Goal: Check status: Check status

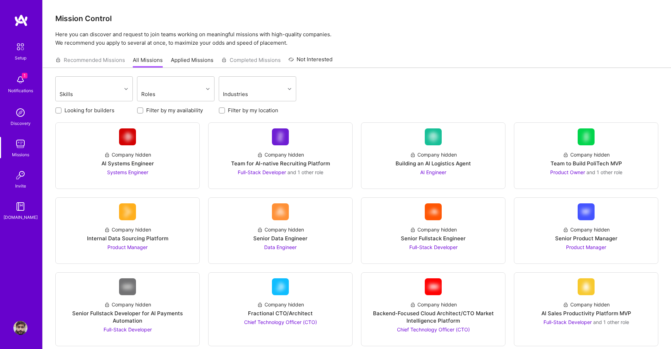
click at [15, 74] on img at bounding box center [20, 80] width 14 height 14
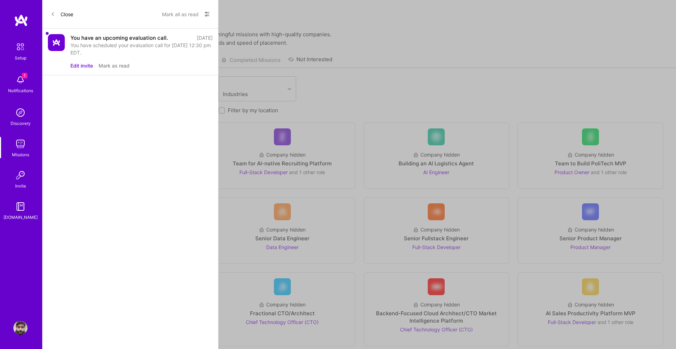
click at [111, 64] on button "Mark as read" at bounding box center [114, 65] width 31 height 7
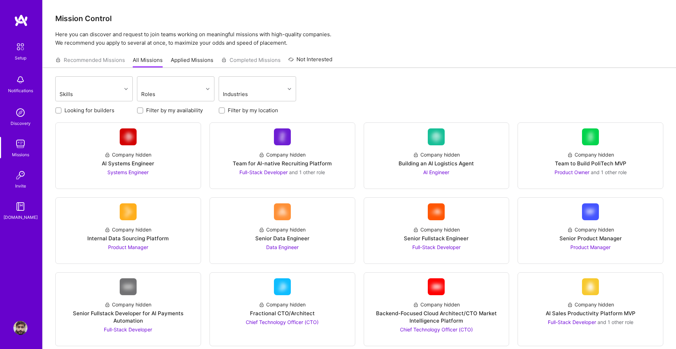
click at [15, 50] on img at bounding box center [20, 46] width 15 height 15
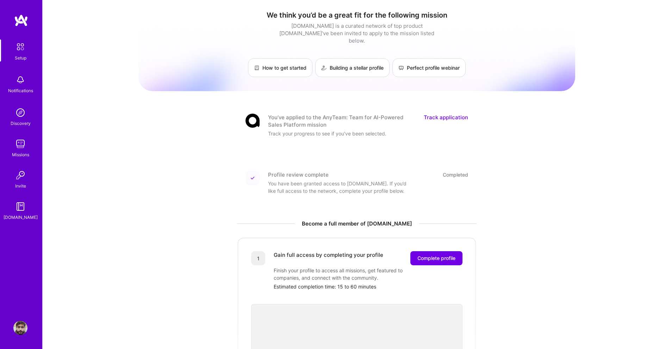
click at [441, 114] on link "Track application" at bounding box center [446, 121] width 44 height 15
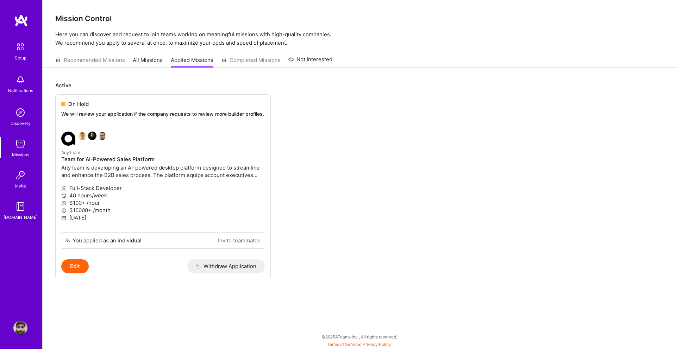
click at [146, 58] on link "All Missions" at bounding box center [148, 62] width 30 height 12
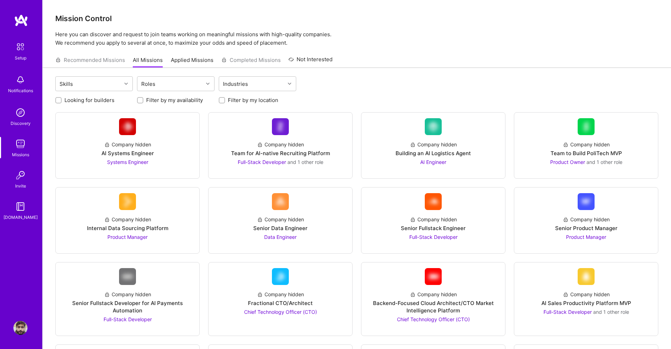
click at [200, 58] on link "Applied Missions" at bounding box center [192, 62] width 43 height 12
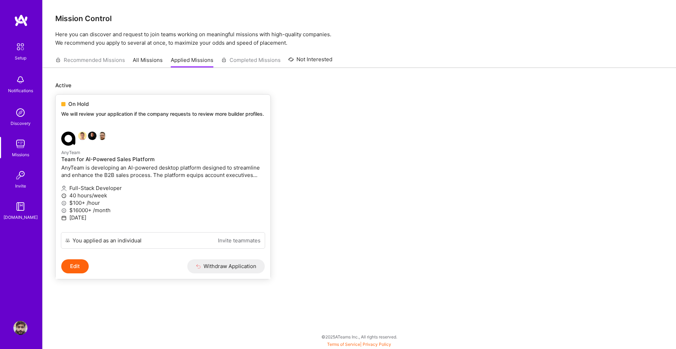
click at [188, 113] on p "We will review your application if the company requests to review more builder …" at bounding box center [163, 114] width 204 height 7
click at [131, 115] on p "We will review your application if the company requests to review more builder …" at bounding box center [163, 114] width 204 height 7
click at [80, 61] on div "Recommended Missions All Missions Applied Missions Completed Missions Not Inter…" at bounding box center [193, 59] width 277 height 15
click at [143, 61] on link "All Missions" at bounding box center [148, 62] width 30 height 12
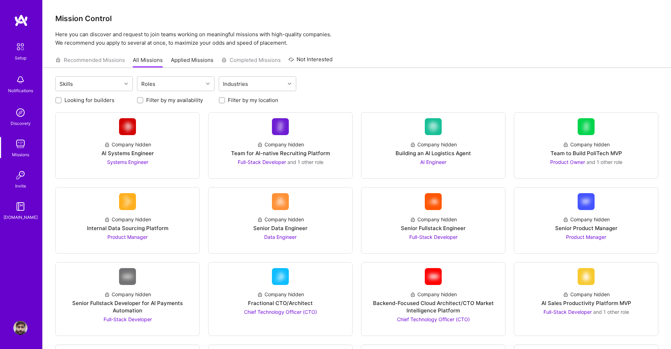
click at [20, 115] on img at bounding box center [20, 113] width 14 height 14
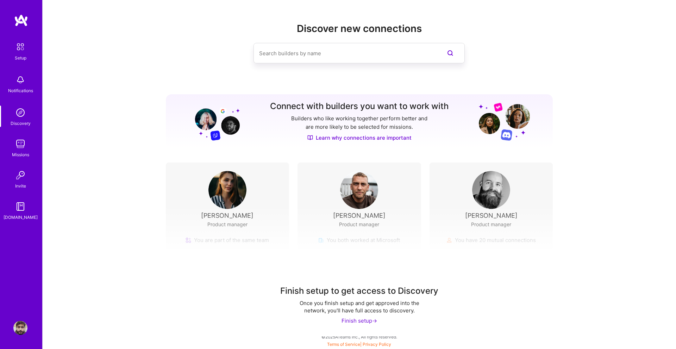
click at [18, 211] on img at bounding box center [20, 207] width 14 height 14
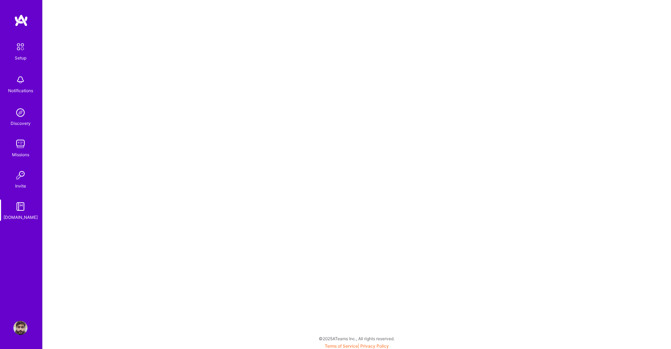
click at [22, 55] on div "Setup" at bounding box center [21, 57] width 12 height 7
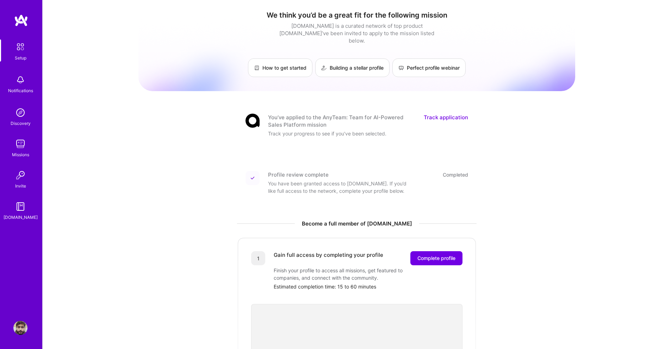
click at [13, 47] on img at bounding box center [20, 46] width 15 height 15
click at [17, 21] on img at bounding box center [21, 20] width 14 height 13
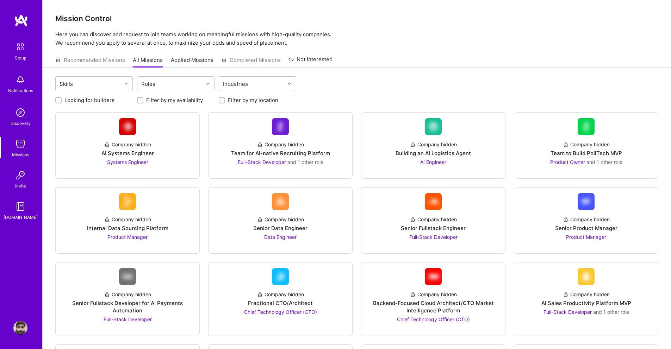
click at [194, 60] on link "Applied Missions" at bounding box center [192, 62] width 43 height 12
